Goal: Navigation & Orientation: Find specific page/section

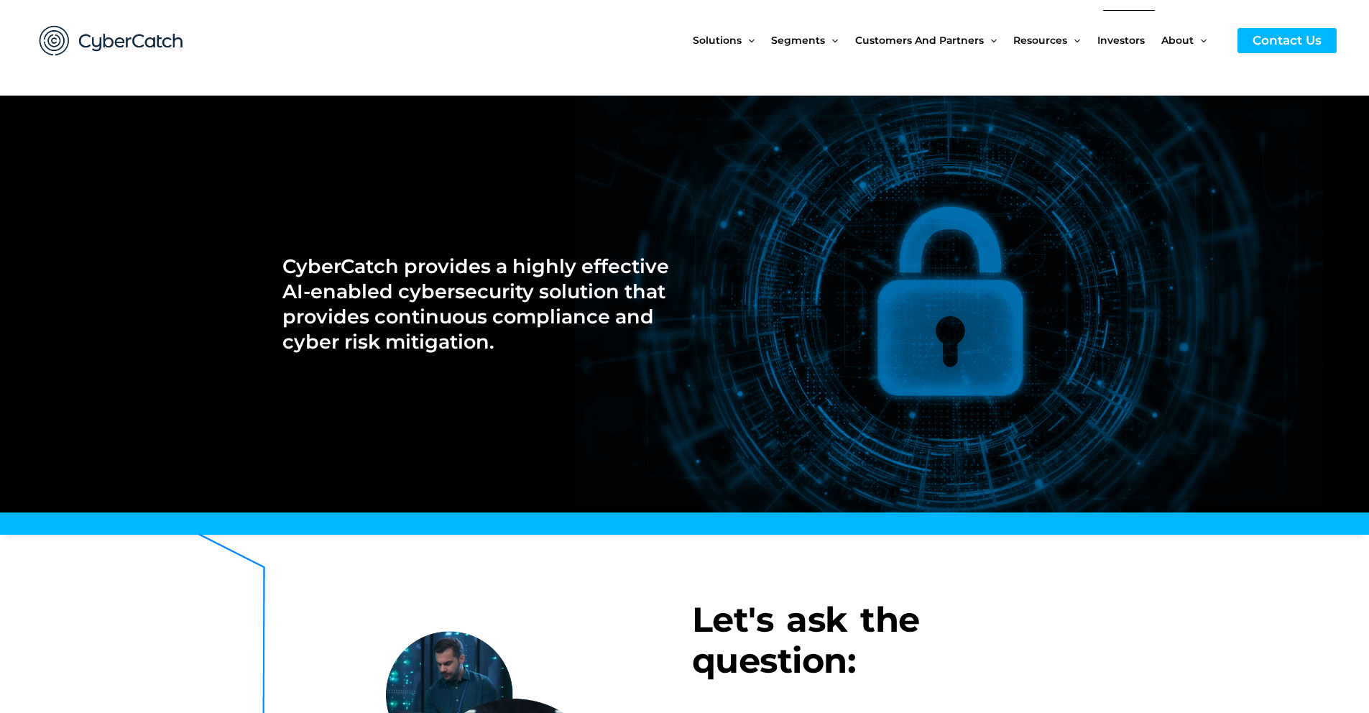
click at [1135, 44] on span "Investors" at bounding box center [1120, 40] width 47 height 60
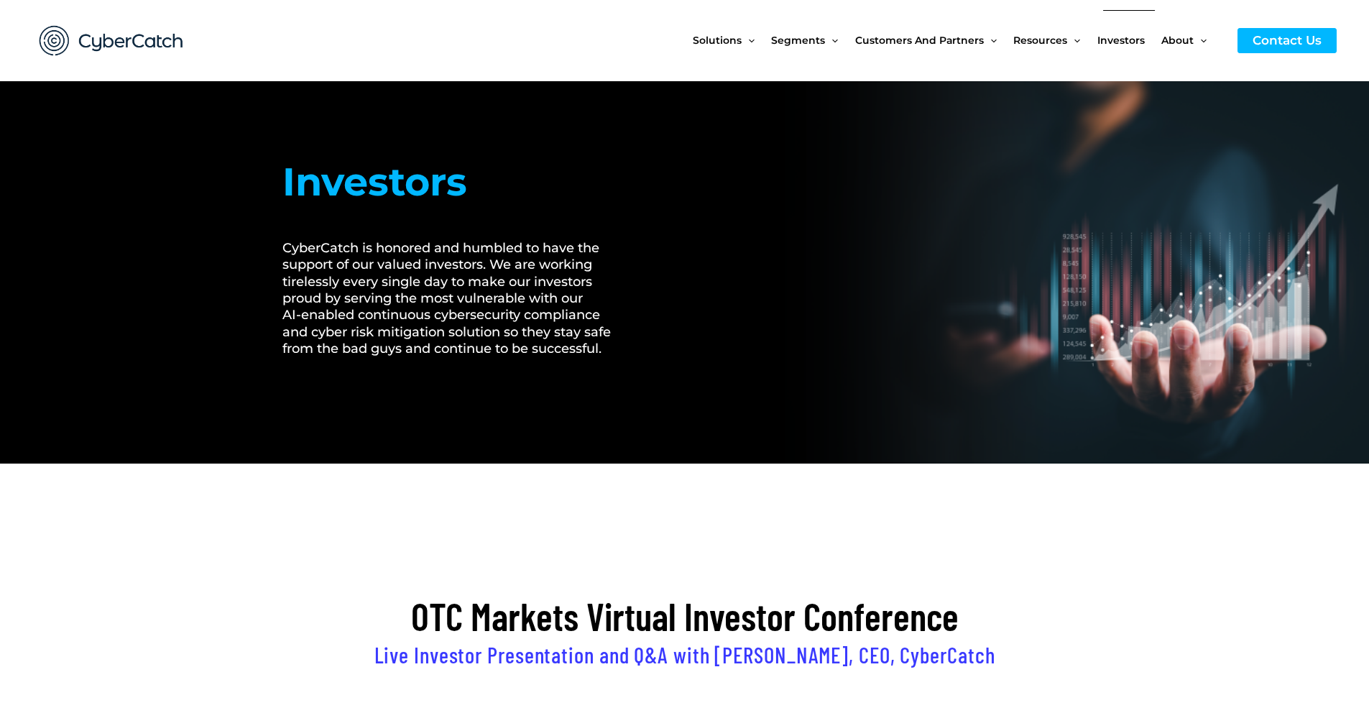
click at [1133, 45] on span "Investors" at bounding box center [1120, 40] width 47 height 60
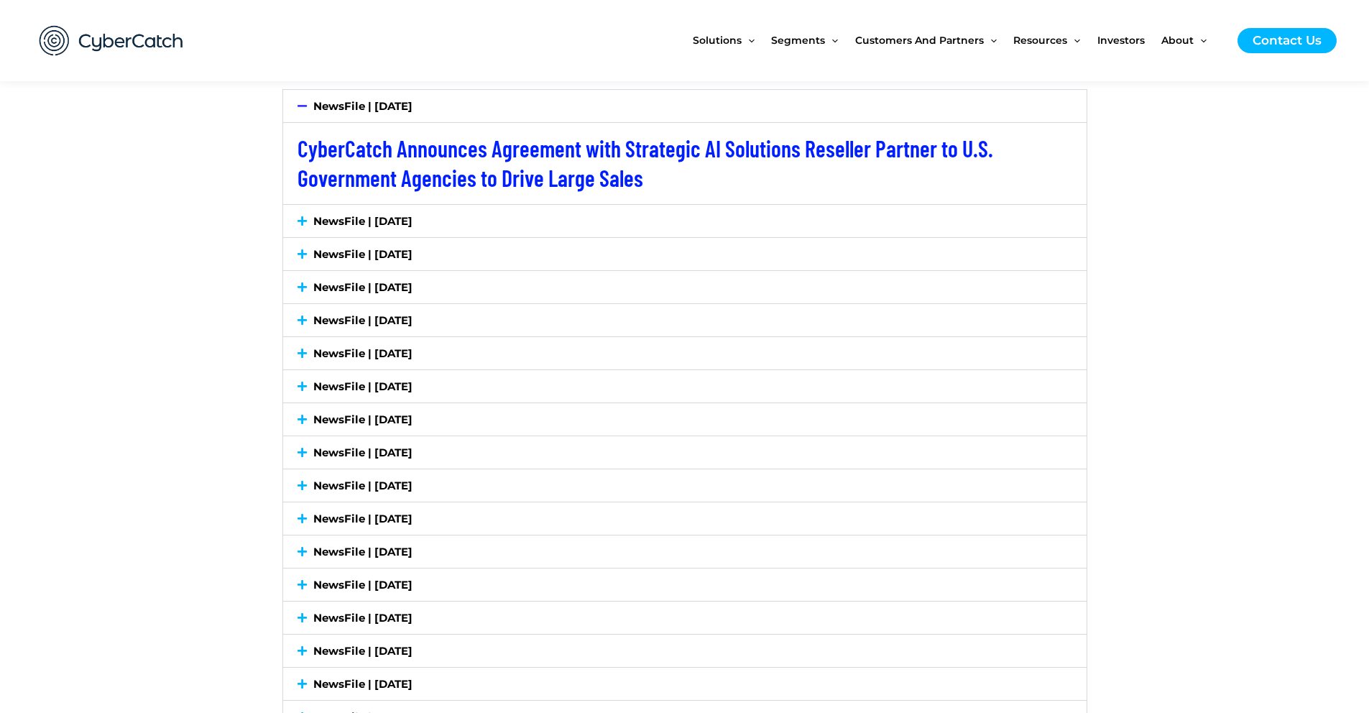
scroll to position [2964, 0]
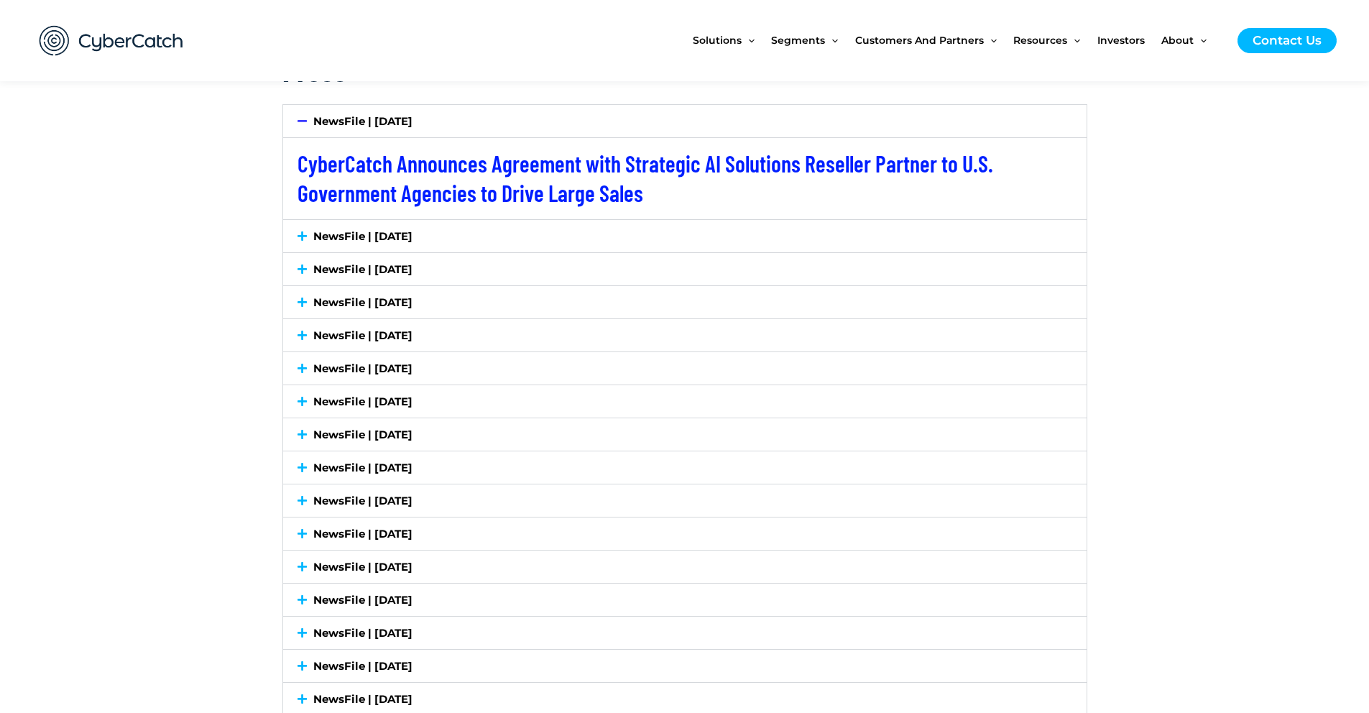
click at [302, 231] on icon at bounding box center [302, 236] width 9 height 11
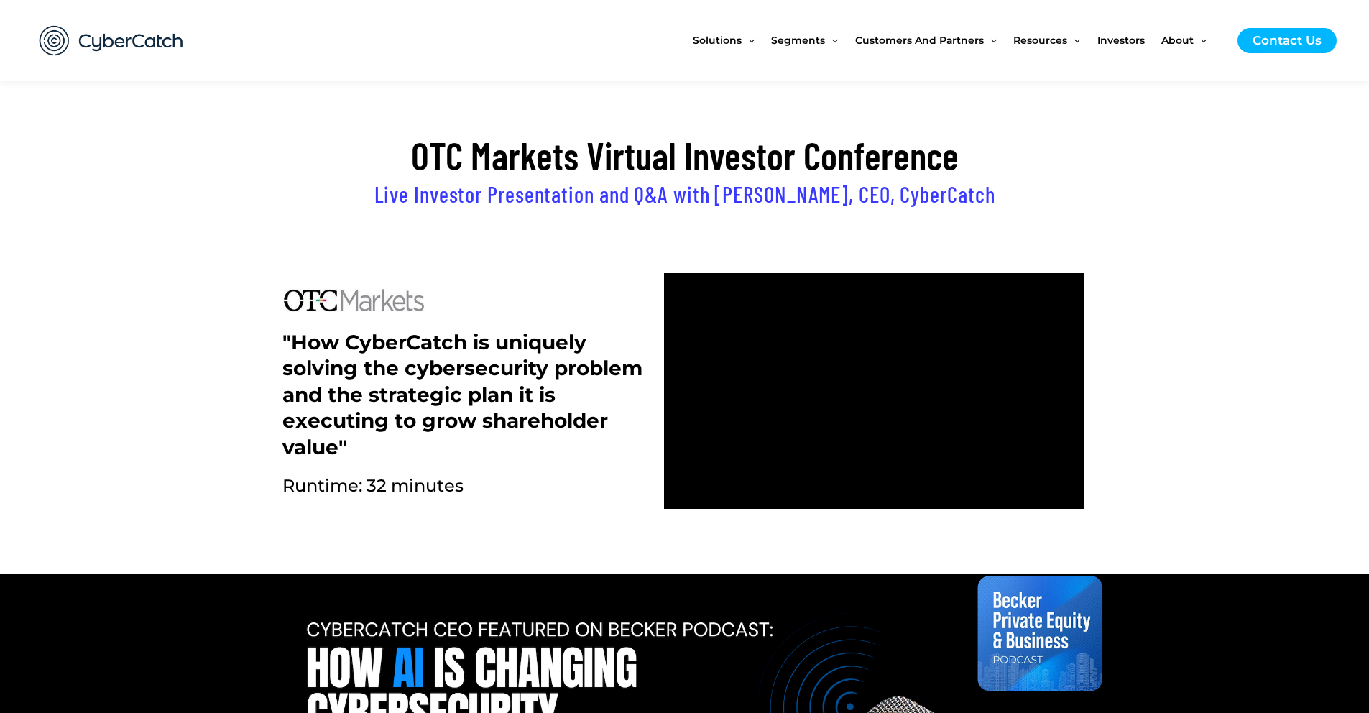
scroll to position [0, 0]
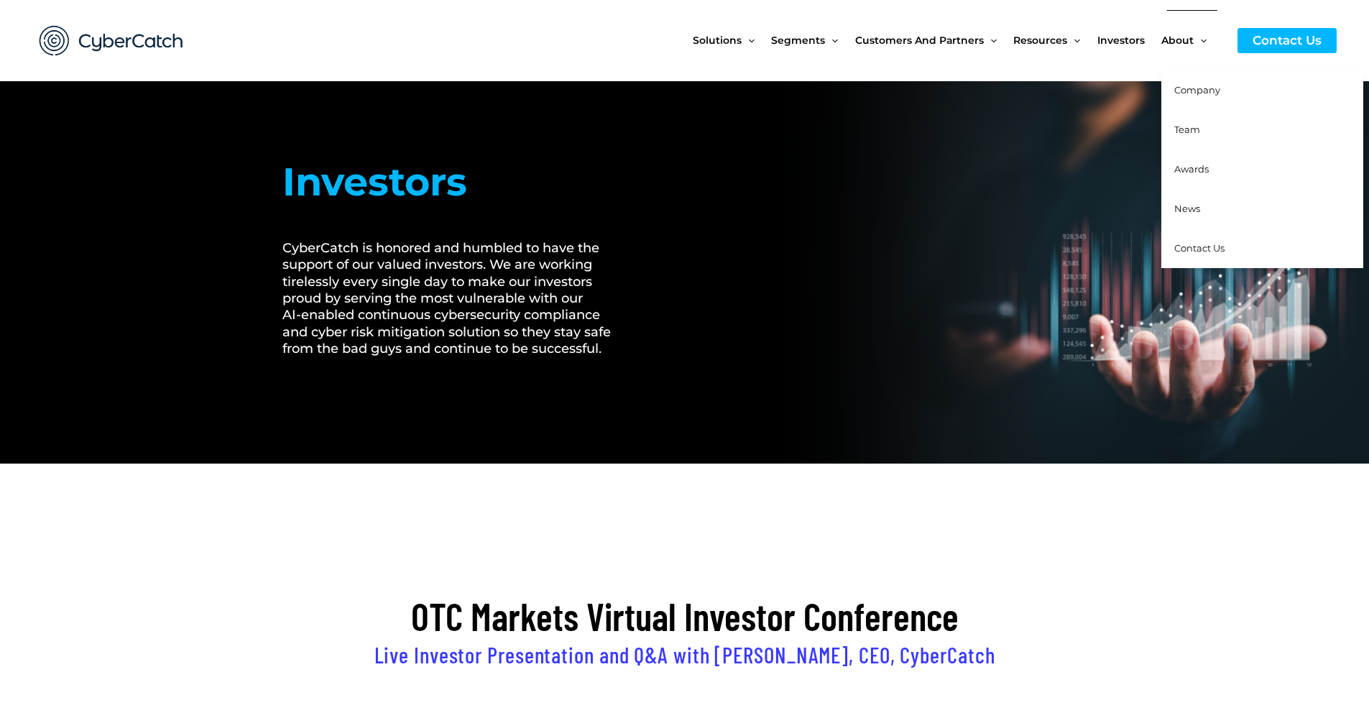
click at [1195, 91] on span "Company" at bounding box center [1197, 89] width 46 height 11
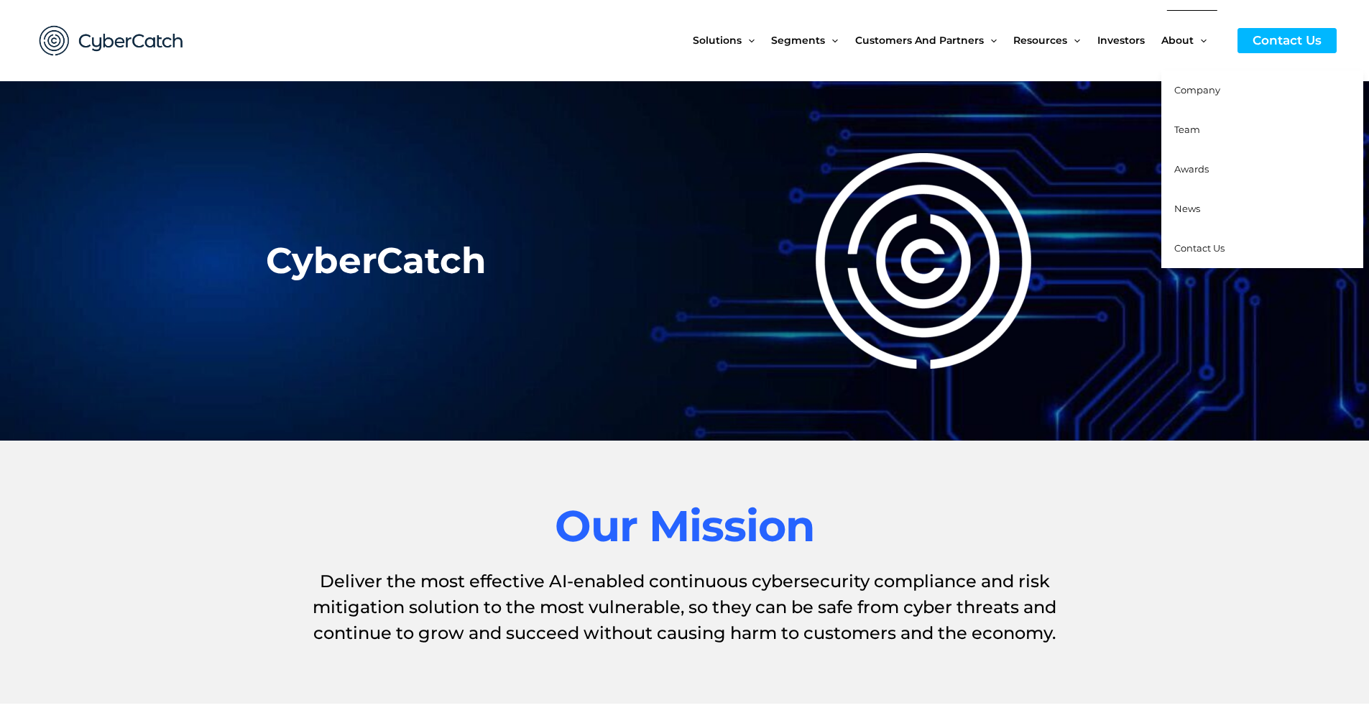
click at [1191, 129] on span "Team" at bounding box center [1187, 129] width 26 height 11
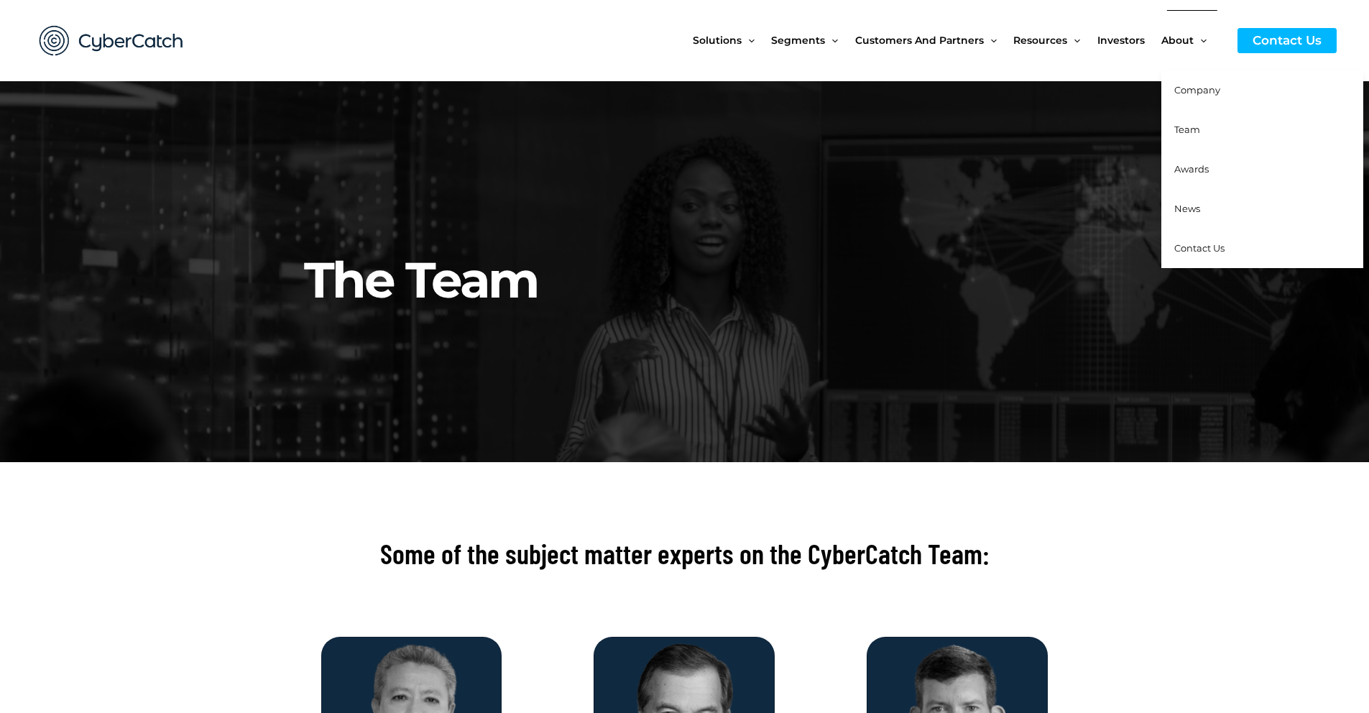
click at [1192, 209] on span "News" at bounding box center [1187, 208] width 26 height 11
